Goal: Understand process/instructions: Learn how to perform a task or action

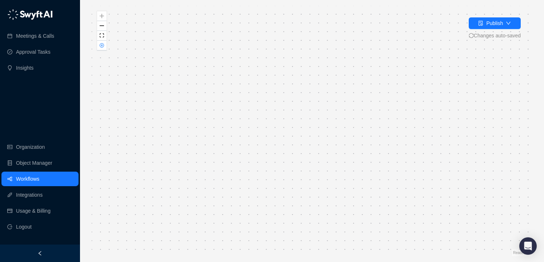
click at [411, 145] on div "Is True Generate Insights Action Call Completed Action Was [PERSON_NAME] the Ho…" at bounding box center [312, 131] width 441 height 251
drag, startPoint x: 299, startPoint y: 139, endPoint x: 201, endPoint y: 82, distance: 113.2
click at [201, 84] on div "Is True Generate Insights Action Call Completed Action Was [PERSON_NAME] the Ho…" at bounding box center [312, 131] width 441 height 251
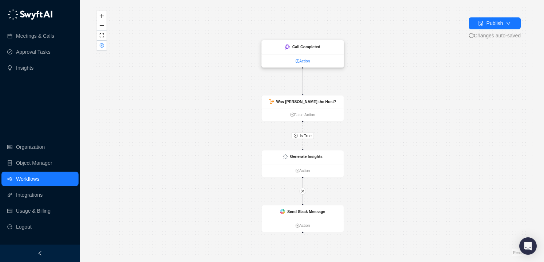
click at [303, 61] on link "Action" at bounding box center [303, 61] width 82 height 6
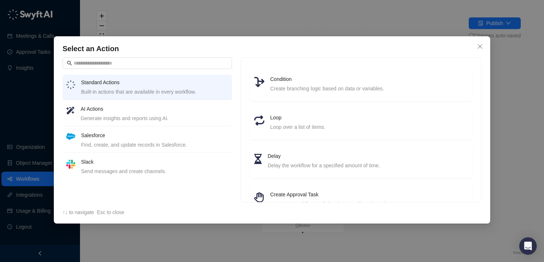
click at [151, 103] on li "AI Actions Generate insights and reports using AI." at bounding box center [147, 113] width 169 height 25
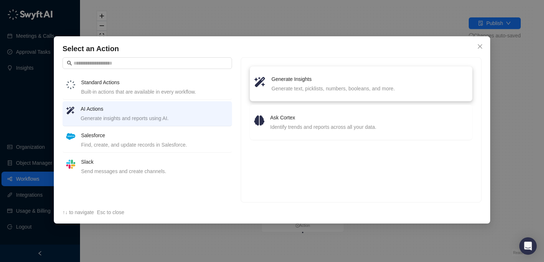
click at [296, 88] on div "Generate text, picklists, numbers, booleans, and more." at bounding box center [370, 89] width 196 height 8
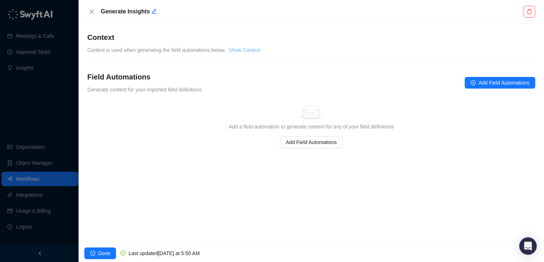
click at [249, 53] on link "Show Context" at bounding box center [245, 50] width 32 height 6
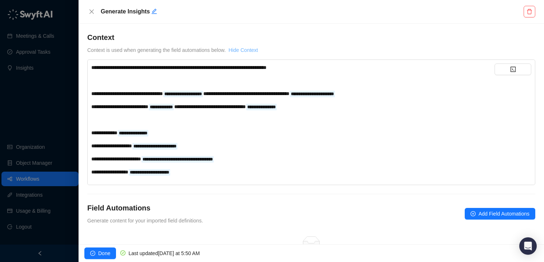
click at [256, 52] on link "Hide Context" at bounding box center [243, 50] width 29 height 6
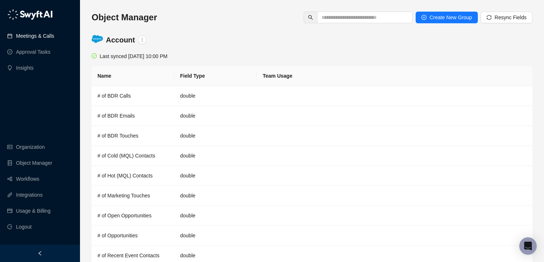
click at [41, 37] on link "Meetings & Calls" at bounding box center [35, 36] width 38 height 15
